Goal: Task Accomplishment & Management: Complete application form

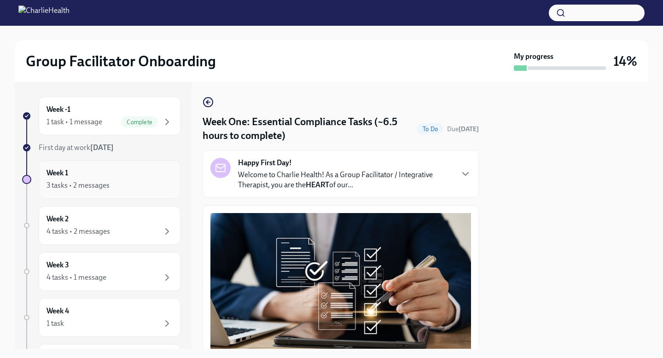
click at [68, 175] on h6 "Week 1" at bounding box center [58, 173] width 22 height 10
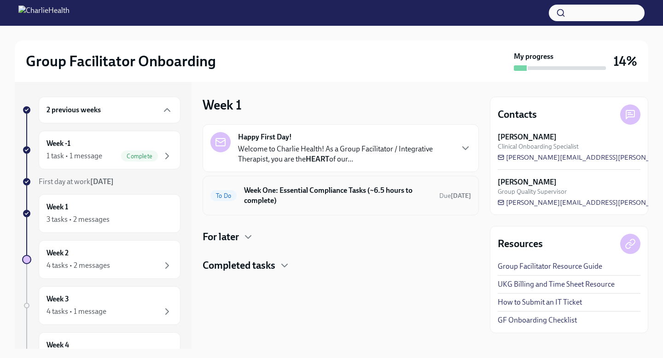
click at [339, 188] on h6 "Week One: Essential Compliance Tasks (~6.5 hours to complete)" at bounding box center [338, 196] width 188 height 20
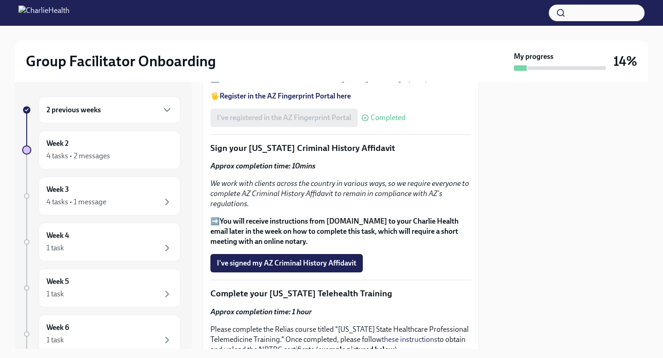
scroll to position [1184, 0]
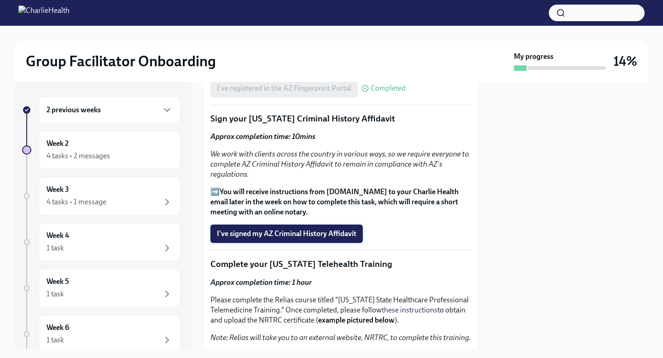
click at [327, 233] on span "I've signed my AZ Criminal History Affidavit" at bounding box center [287, 233] width 140 height 9
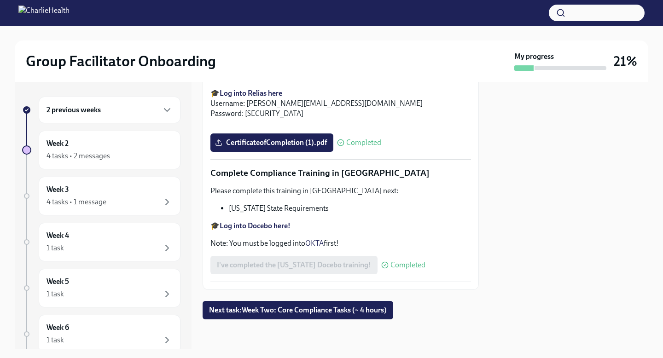
scroll to position [2021, 0]
click at [119, 113] on div "2 previous weeks" at bounding box center [110, 110] width 126 height 11
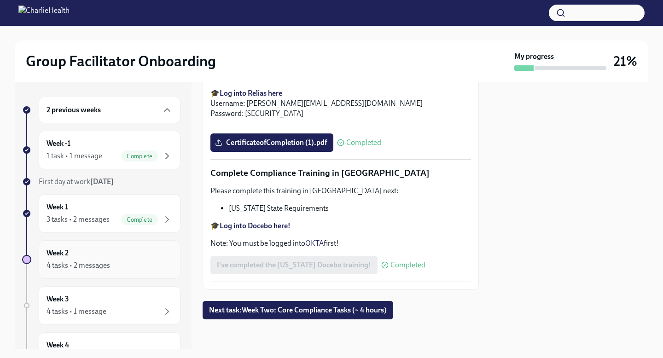
click at [105, 253] on div "Week 2 4 tasks • 2 messages" at bounding box center [110, 259] width 126 height 23
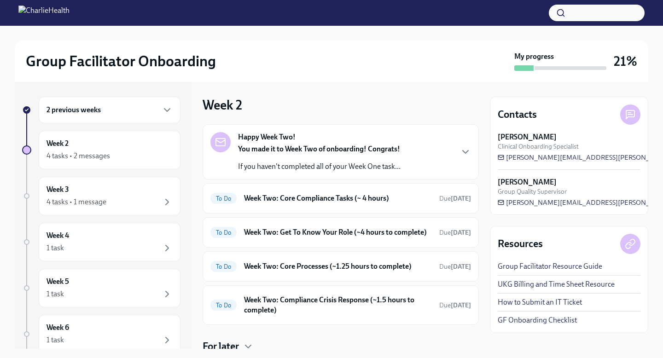
click at [307, 140] on div "Happy Week Two! You made it to Week Two of onboarding! Congrats! If you haven't…" at bounding box center [319, 152] width 163 height 40
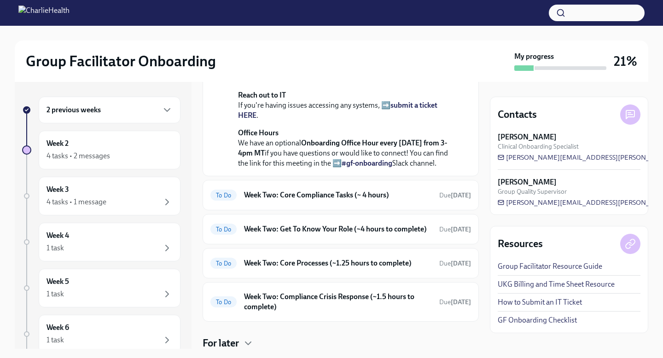
scroll to position [211, 0]
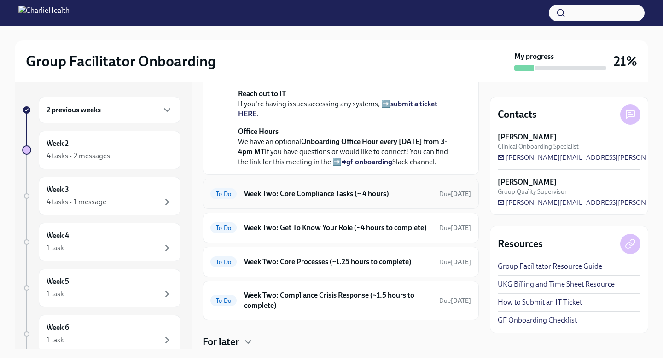
click at [300, 199] on h6 "Week Two: Core Compliance Tasks (~ 4 hours)" at bounding box center [338, 194] width 188 height 10
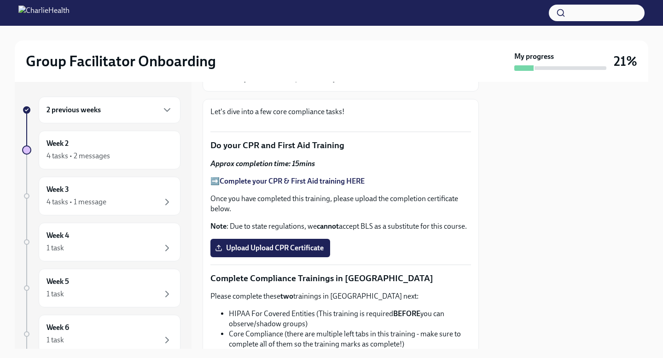
scroll to position [98, 0]
